Goal: Book appointment/travel/reservation

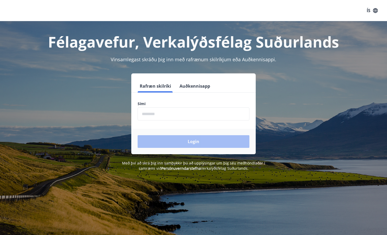
click at [191, 82] on button "Auðkennisapp" at bounding box center [195, 86] width 35 height 13
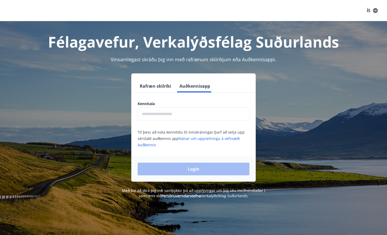
click at [182, 111] on input "text" at bounding box center [194, 113] width 112 height 13
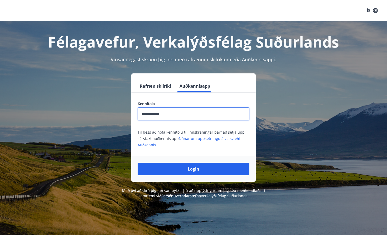
type input "**********"
click at [194, 169] on button "Login" at bounding box center [194, 169] width 112 height 13
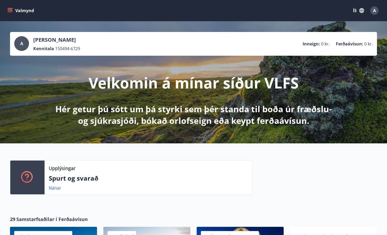
click at [356, 10] on button "ÍS" at bounding box center [358, 10] width 17 height 9
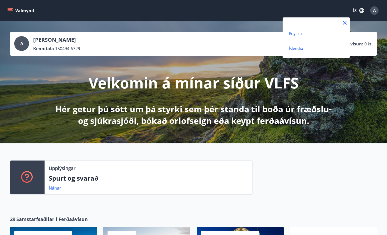
click at [301, 31] on span "English" at bounding box center [295, 33] width 13 height 5
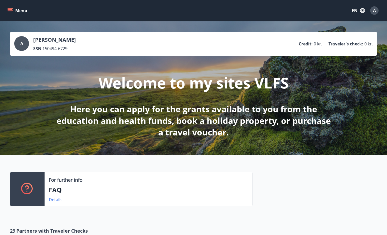
click at [15, 16] on div "Menu EN A" at bounding box center [193, 10] width 375 height 13
click at [12, 10] on icon "menu" at bounding box center [10, 9] width 5 height 1
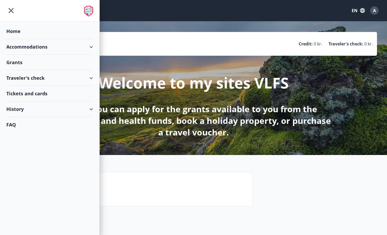
click at [86, 45] on div "Accommodations" at bounding box center [49, 47] width 87 height 16
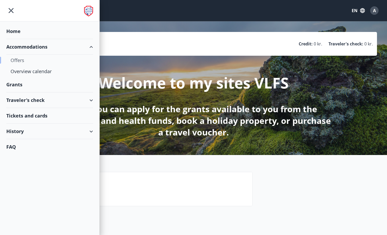
click at [18, 59] on div "Offers" at bounding box center [50, 60] width 78 height 11
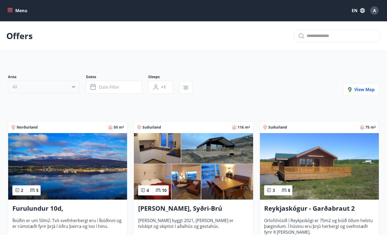
click at [66, 90] on button "All" at bounding box center [44, 86] width 72 height 13
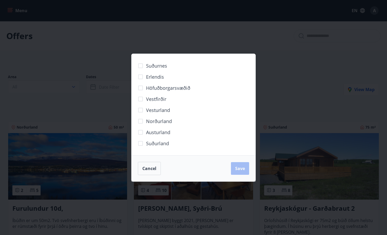
click at [84, 111] on div "Suðurnes Erlendis Höfuðborgarsvæðið [GEOGRAPHIC_DATA] [GEOGRAPHIC_DATA] [GEOGRA…" at bounding box center [193, 117] width 387 height 235
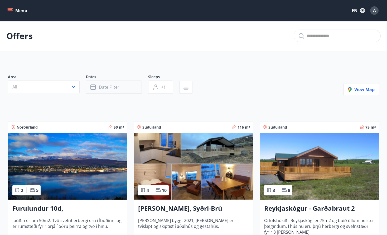
click at [123, 86] on button "Date filter" at bounding box center [114, 86] width 56 height 13
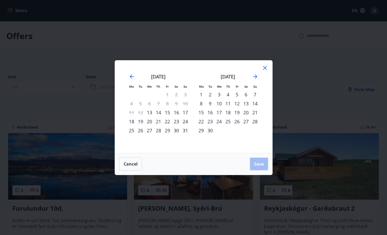
click at [168, 129] on div "29" at bounding box center [167, 130] width 9 height 9
click at [186, 132] on div "31" at bounding box center [185, 130] width 9 height 9
click at [256, 164] on span "Save" at bounding box center [259, 164] width 10 height 6
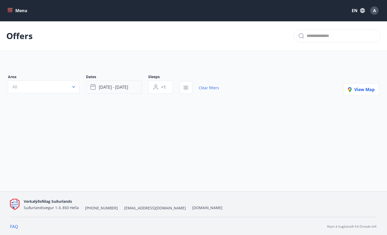
click at [131, 90] on button "[DATE] - [DATE]" at bounding box center [114, 86] width 56 height 13
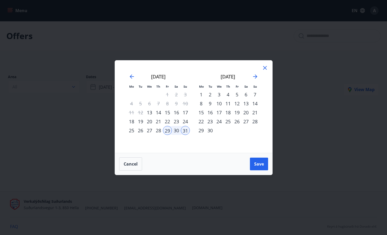
click at [156, 128] on div "28" at bounding box center [158, 130] width 9 height 9
click at [259, 167] on button "Save" at bounding box center [259, 164] width 18 height 13
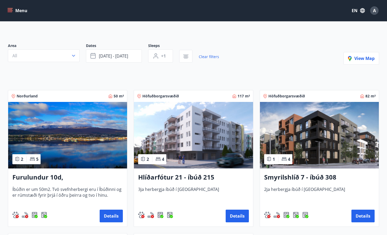
scroll to position [31, 0]
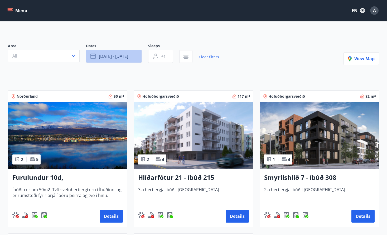
click at [125, 55] on span "[DATE] - [DATE]" at bounding box center [113, 56] width 29 height 6
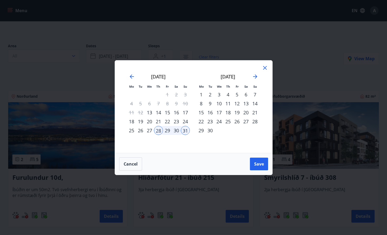
click at [266, 68] on icon at bounding box center [265, 68] width 6 height 6
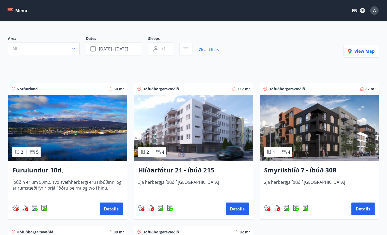
scroll to position [23, 0]
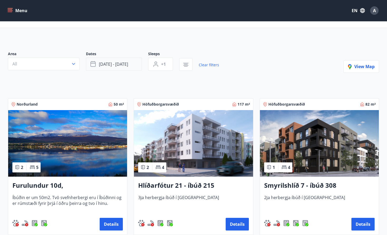
click at [122, 62] on span "[DATE] - [DATE]" at bounding box center [113, 64] width 29 height 6
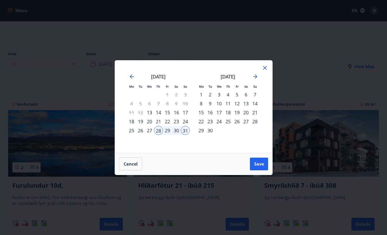
click at [165, 129] on div "29" at bounding box center [167, 130] width 9 height 9
click at [186, 131] on div "31" at bounding box center [185, 130] width 9 height 9
click at [168, 129] on div "29" at bounding box center [167, 130] width 9 height 9
click at [187, 130] on div "31" at bounding box center [185, 130] width 9 height 9
click at [255, 167] on button "Save" at bounding box center [259, 164] width 18 height 13
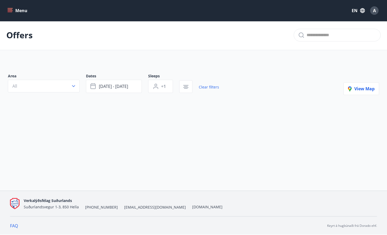
scroll to position [1, 0]
click at [121, 88] on span "[DATE] - [DATE]" at bounding box center [113, 86] width 29 height 6
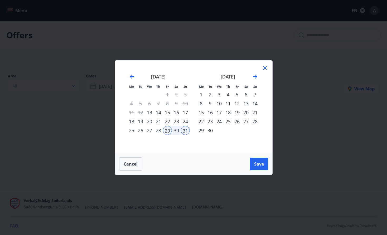
click at [156, 129] on div "28" at bounding box center [158, 130] width 9 height 9
click at [263, 163] on span "Save" at bounding box center [259, 164] width 10 height 6
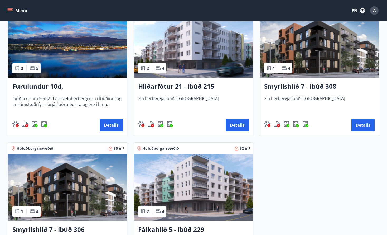
scroll to position [120, 0]
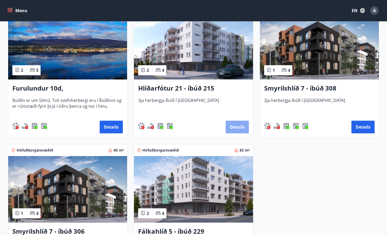
click at [238, 126] on button "Details" at bounding box center [237, 127] width 23 height 13
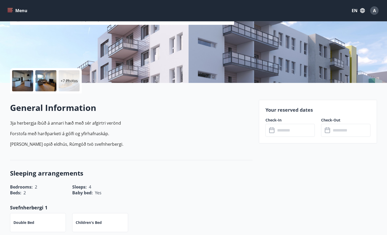
scroll to position [77, 0]
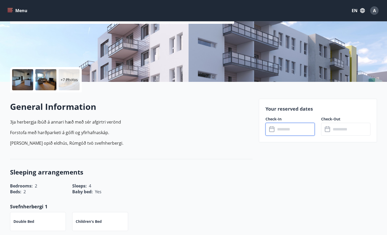
click at [297, 130] on input "text" at bounding box center [295, 129] width 39 height 13
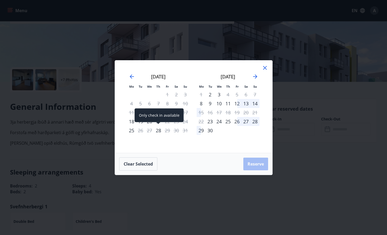
click at [158, 130] on div "28" at bounding box center [158, 130] width 9 height 9
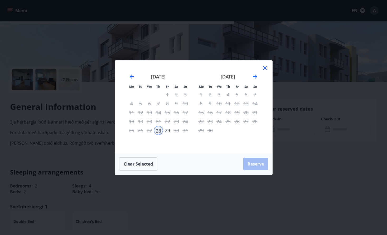
click at [184, 131] on div "31" at bounding box center [185, 130] width 9 height 9
click at [265, 68] on icon at bounding box center [265, 68] width 4 height 4
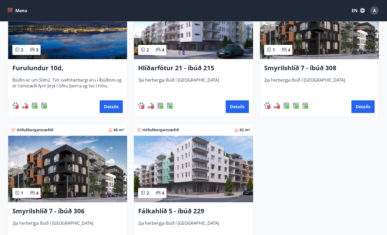
scroll to position [200, 0]
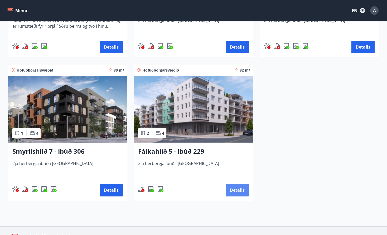
click at [237, 187] on button "Details" at bounding box center [237, 190] width 23 height 13
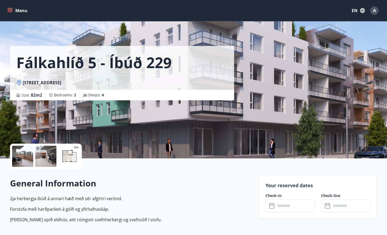
click at [290, 207] on input "text" at bounding box center [295, 205] width 39 height 13
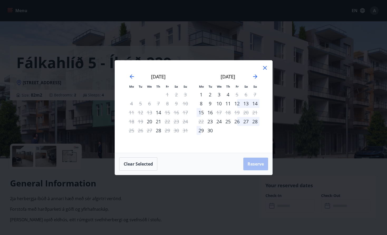
click at [160, 130] on div "28" at bounding box center [158, 130] width 9 height 9
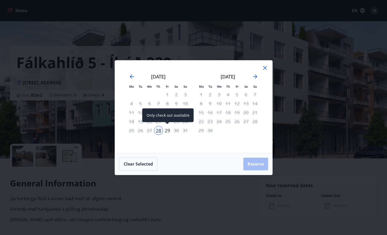
click at [169, 129] on div "29" at bounding box center [167, 130] width 9 height 9
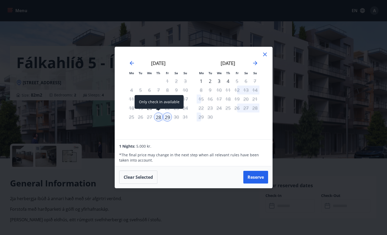
click at [157, 116] on div "28" at bounding box center [158, 116] width 9 height 9
click at [185, 117] on div "31" at bounding box center [185, 116] width 9 height 9
click at [264, 53] on icon at bounding box center [265, 54] width 6 height 6
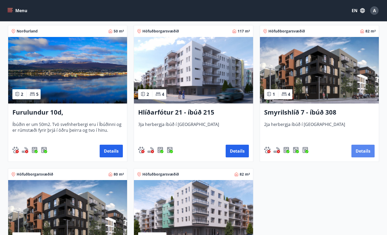
click at [364, 149] on button "Details" at bounding box center [363, 151] width 23 height 13
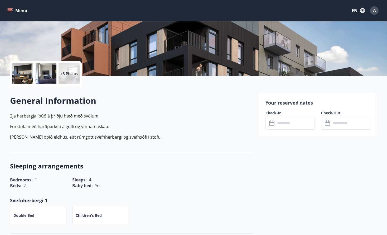
scroll to position [83, 0]
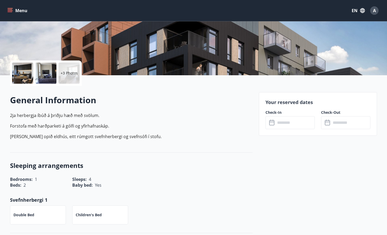
click at [296, 125] on input "text" at bounding box center [295, 122] width 39 height 13
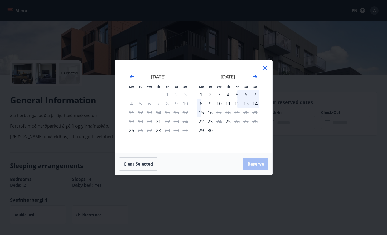
click at [158, 130] on div "28" at bounding box center [158, 130] width 9 height 9
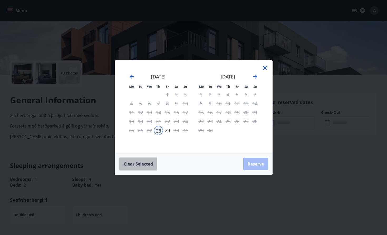
click at [148, 167] on button "Clear selected" at bounding box center [138, 163] width 38 height 13
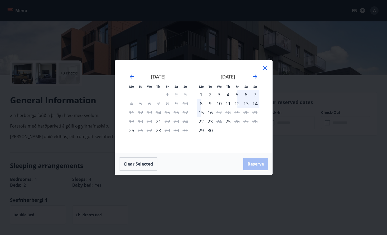
click at [263, 69] on icon at bounding box center [265, 68] width 6 height 6
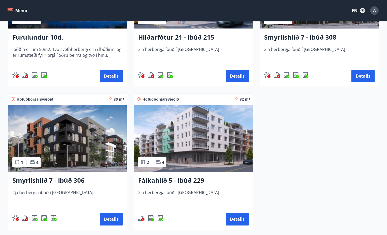
scroll to position [213, 0]
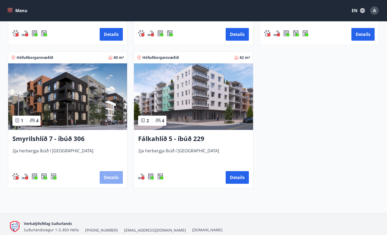
click at [115, 179] on button "Details" at bounding box center [111, 177] width 23 height 13
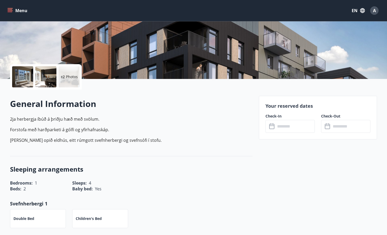
scroll to position [90, 0]
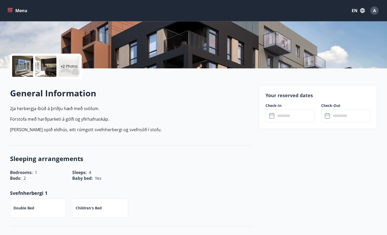
click at [293, 115] on input "text" at bounding box center [295, 115] width 39 height 13
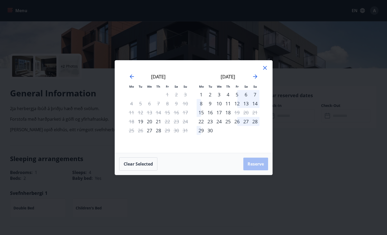
click at [160, 132] on div "28" at bounding box center [158, 130] width 9 height 9
click at [265, 65] on icon at bounding box center [265, 68] width 6 height 6
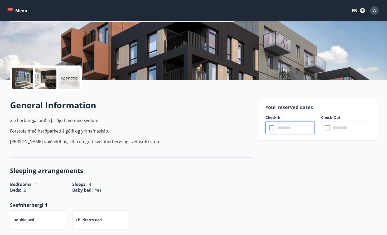
scroll to position [18, 0]
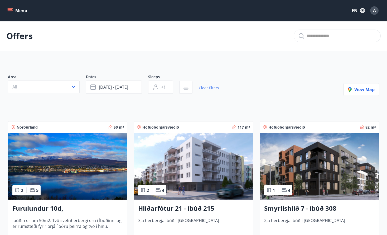
click at [19, 12] on button "Menu" at bounding box center [17, 10] width 23 height 9
click at [134, 57] on main "Offers Area All Dates [DATE] - [DATE] Sleeps +1 Clear filters View map Norðurla…" at bounding box center [193, 213] width 387 height 384
click at [23, 9] on button "Menu" at bounding box center [17, 10] width 23 height 9
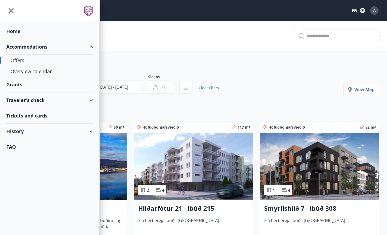
click at [39, 47] on div "Accommodations" at bounding box center [49, 47] width 87 height 16
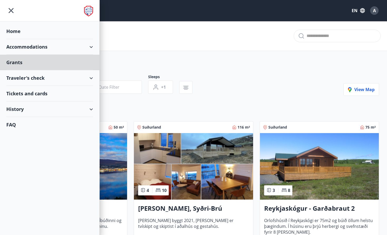
click at [13, 32] on div "Home" at bounding box center [49, 31] width 87 height 16
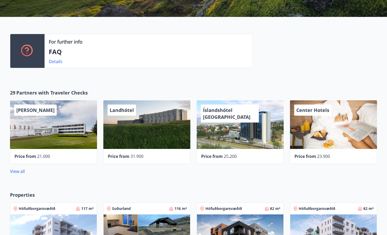
scroll to position [117, 0]
